Goal: Task Accomplishment & Management: Complete application form

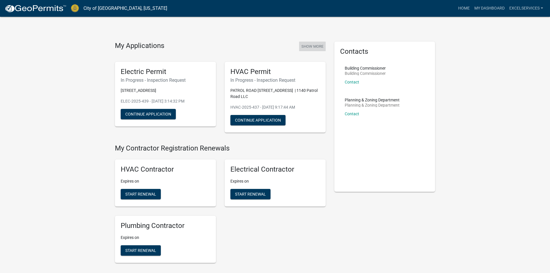
click at [305, 48] on button "Show More" at bounding box center [312, 47] width 27 height 10
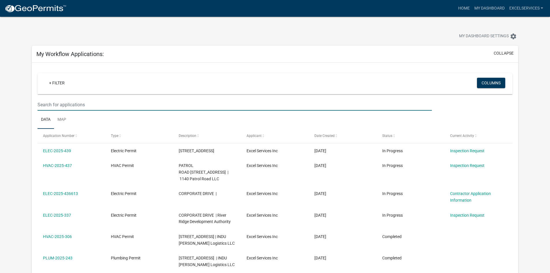
click at [79, 106] on input "text" at bounding box center [235, 105] width 394 height 12
paste input "ELEC-1542"
type input "ELEC-1542"
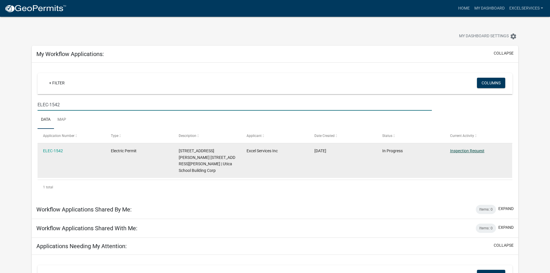
click at [470, 150] on link "Inspection Request" at bounding box center [467, 150] width 34 height 5
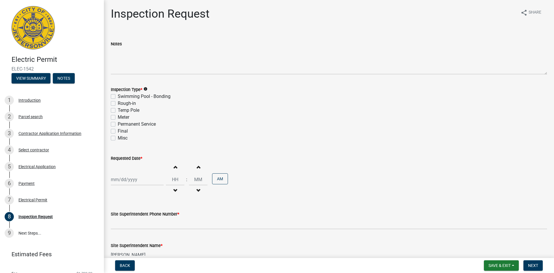
click at [118, 104] on label "Rough-in" at bounding box center [127, 103] width 18 height 7
click at [118, 104] on input "Rough-in" at bounding box center [120, 102] width 4 height 4
checkbox input "true"
checkbox input "false"
checkbox input "true"
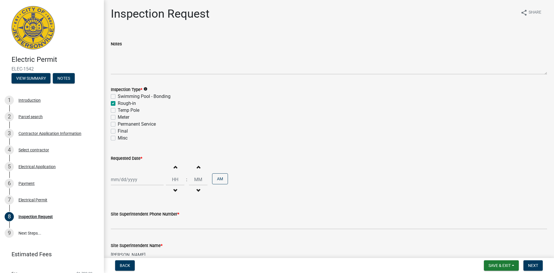
checkbox input "false"
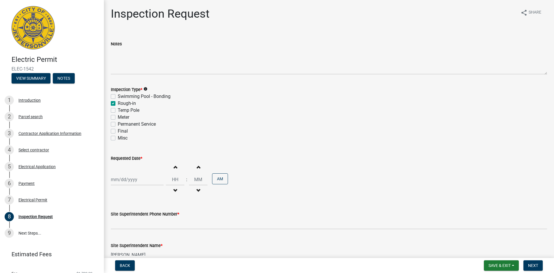
select select "8"
select select "2025"
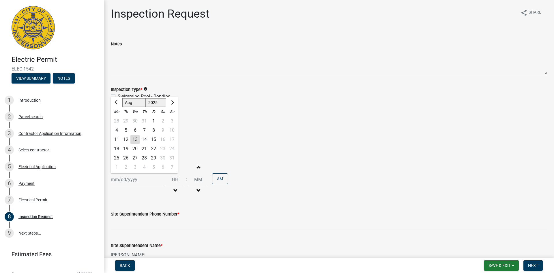
click at [116, 177] on div "[PERSON_NAME] Feb Mar Apr [PERSON_NAME][DATE] Oct Nov [DATE] 1526 1527 1528 152…" at bounding box center [137, 180] width 53 height 12
click at [145, 139] on div "14" at bounding box center [144, 139] width 9 height 9
type input "[DATE]"
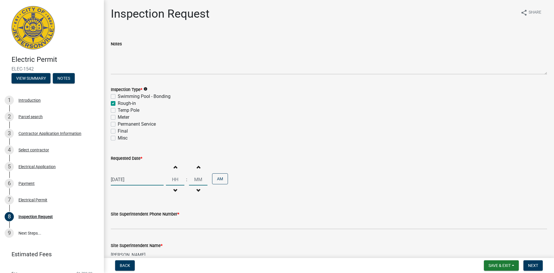
click at [173, 178] on input "Hours" at bounding box center [175, 180] width 18 height 12
type input "09"
click at [197, 180] on input "00" at bounding box center [198, 180] width 18 height 12
drag, startPoint x: 198, startPoint y: 180, endPoint x: 174, endPoint y: 181, distance: 24.5
click at [174, 181] on div "Increment hours 09 Decrement hours : Increment minutes 00 Decrement minutes AM" at bounding box center [197, 180] width 62 height 36
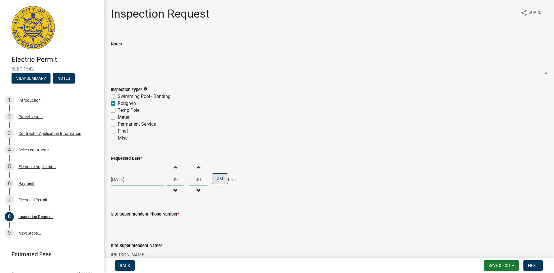
type input "30"
click at [218, 177] on button "AM" at bounding box center [220, 178] width 16 height 11
click at [217, 177] on button "PM" at bounding box center [220, 178] width 16 height 11
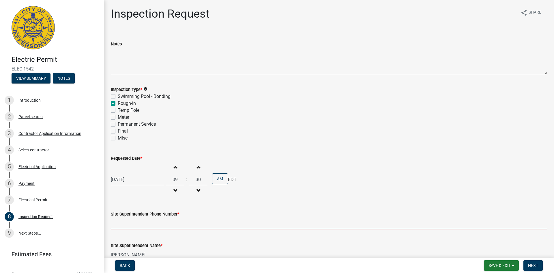
click at [125, 225] on input "Site Superintendent Phone Number *" at bounding box center [329, 223] width 437 height 12
click at [126, 223] on input "Site Superintendent Phone Number *" at bounding box center [329, 223] width 437 height 12
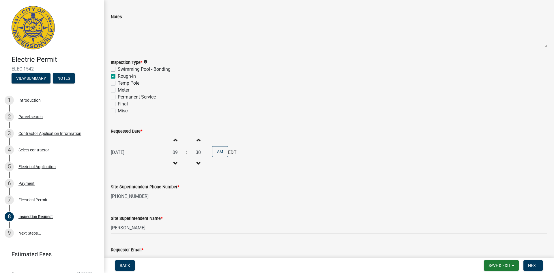
scroll to position [64, 0]
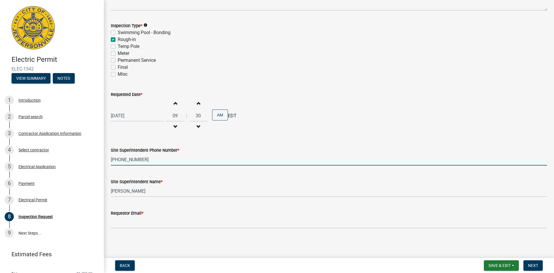
type input "[PHONE_NUMBER]"
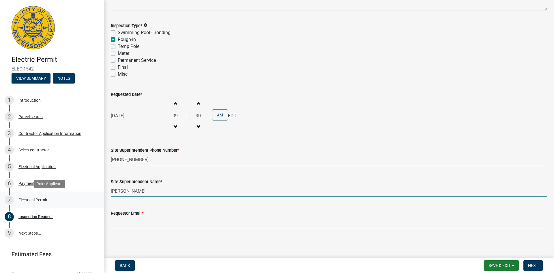
drag, startPoint x: 145, startPoint y: 190, endPoint x: 58, endPoint y: 192, distance: 86.6
click at [58, 192] on div "Electric Permit ELEC-1542 View Summary Notes 1 Introduction 2 Parcel search 3 C…" at bounding box center [277, 136] width 554 height 273
type input "[PERSON_NAME]"
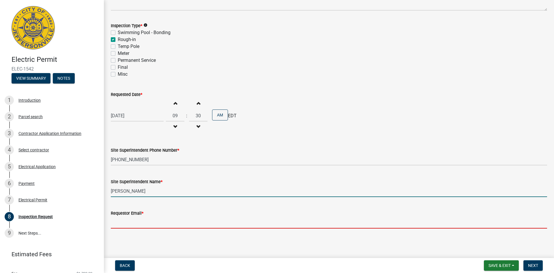
click at [127, 226] on input "Requestor Email *" at bounding box center [329, 223] width 437 height 12
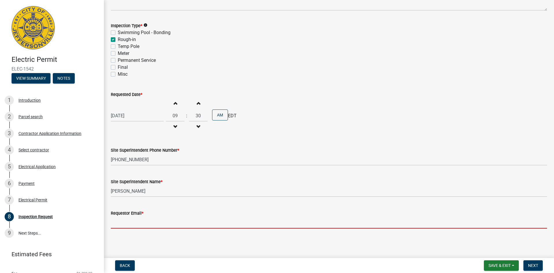
type input "[EMAIL_ADDRESS][DOMAIN_NAME]"
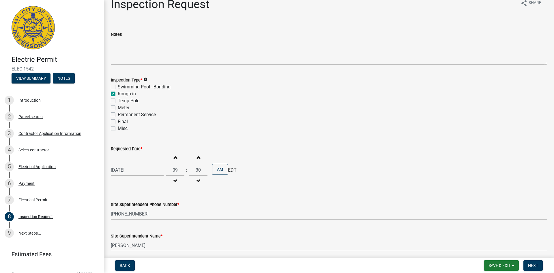
scroll to position [0, 0]
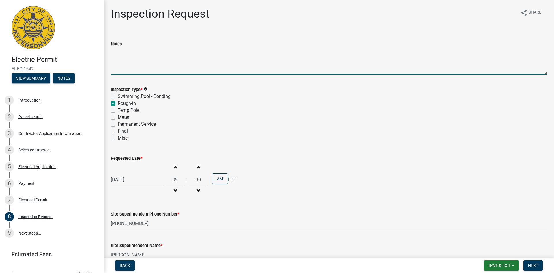
click at [122, 68] on textarea "Notes" at bounding box center [329, 60] width 437 height 27
type textarea "Grounding inspection for pool mechanical room at [GEOGRAPHIC_DATA]."
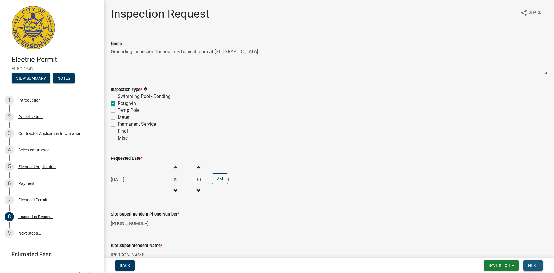
click at [532, 265] on span "Next" at bounding box center [533, 265] width 10 height 5
